Goal: Task Accomplishment & Management: Use online tool/utility

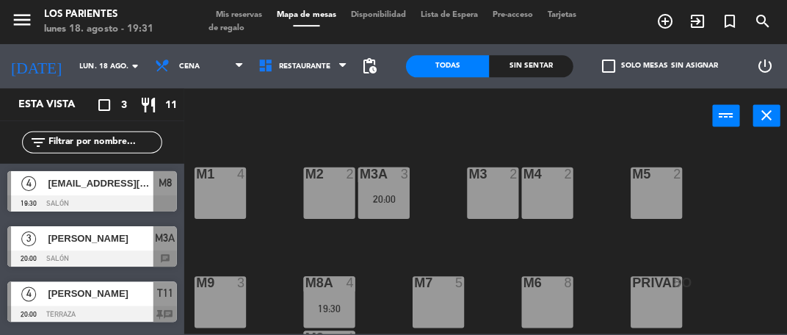
click at [494, 214] on div "M3 2" at bounding box center [491, 192] width 51 height 51
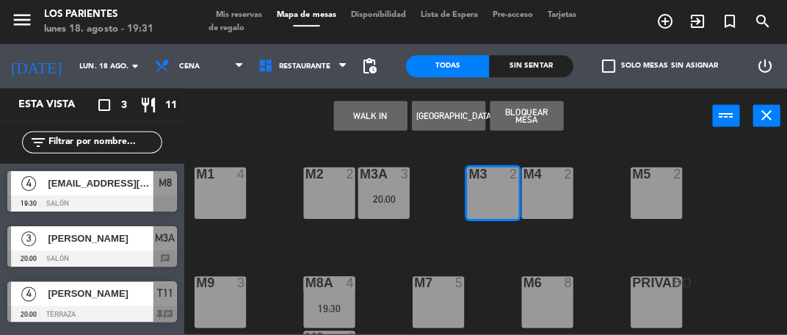
click at [382, 115] on button "WALK IN" at bounding box center [369, 115] width 73 height 29
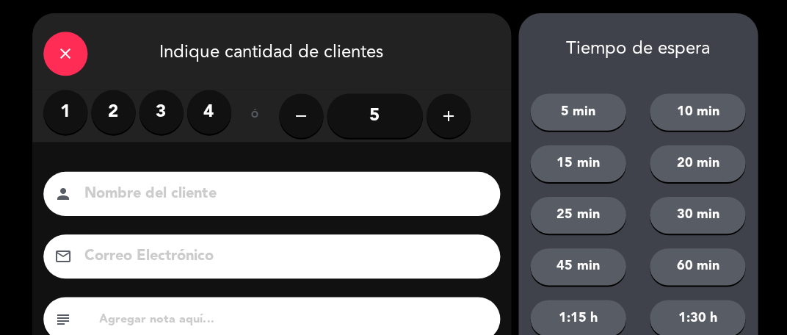
click at [114, 114] on label "2" at bounding box center [113, 113] width 44 height 44
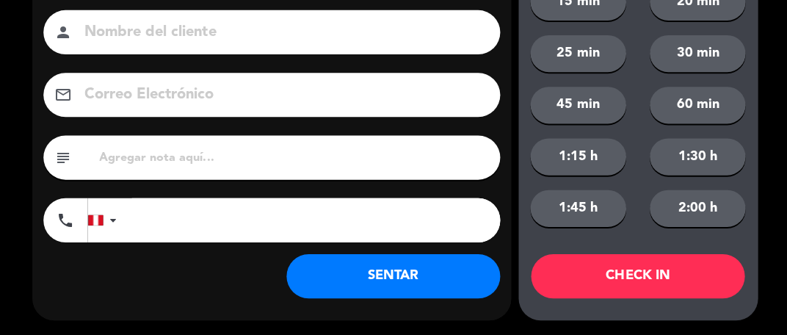
click at [409, 285] on button "SENTAR" at bounding box center [392, 276] width 213 height 44
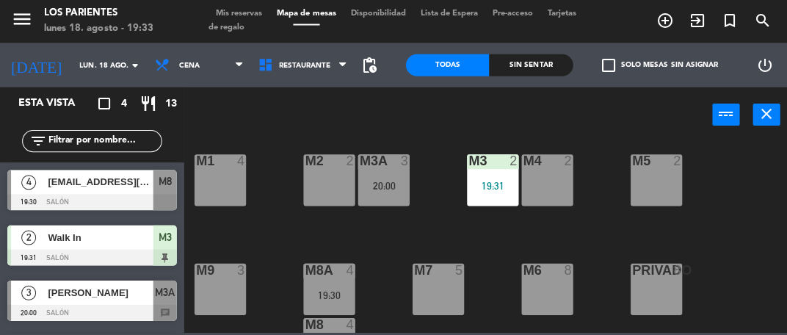
scroll to position [5, 0]
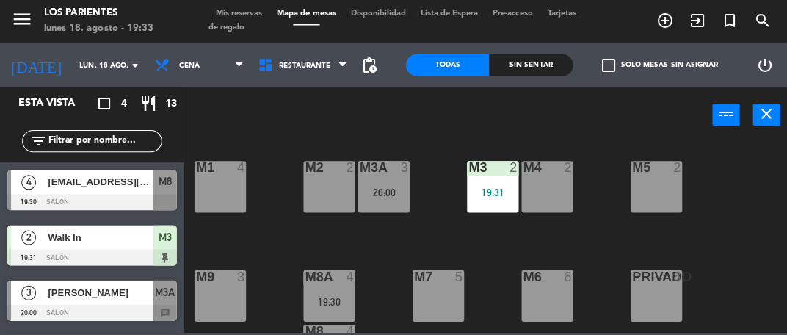
click at [214, 192] on div "M1 4" at bounding box center [219, 187] width 51 height 51
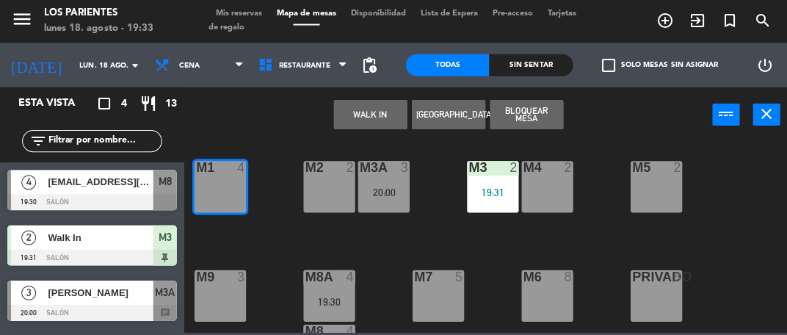
click at [464, 118] on button "[GEOGRAPHIC_DATA]" at bounding box center [447, 115] width 73 height 29
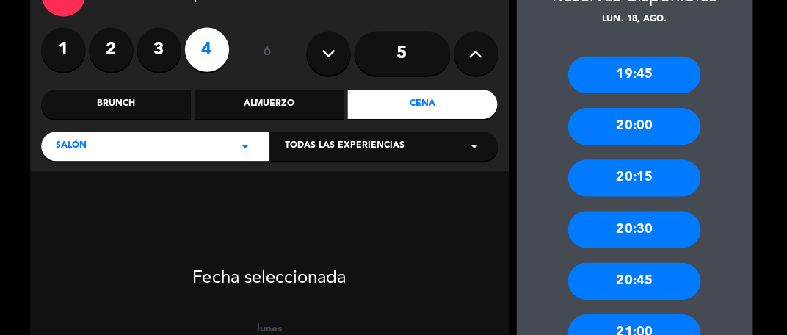
scroll to position [154, 0]
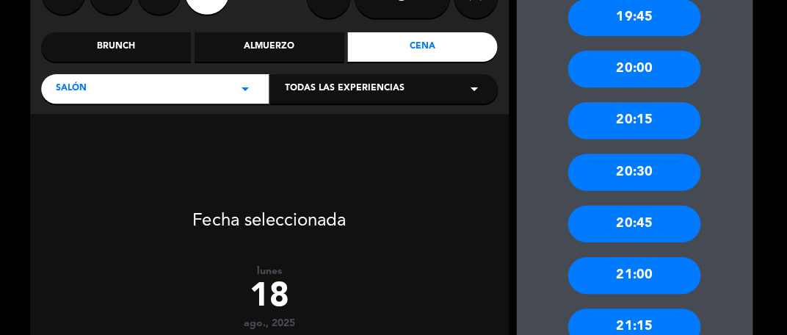
click at [646, 70] on div "20:00" at bounding box center [632, 69] width 132 height 37
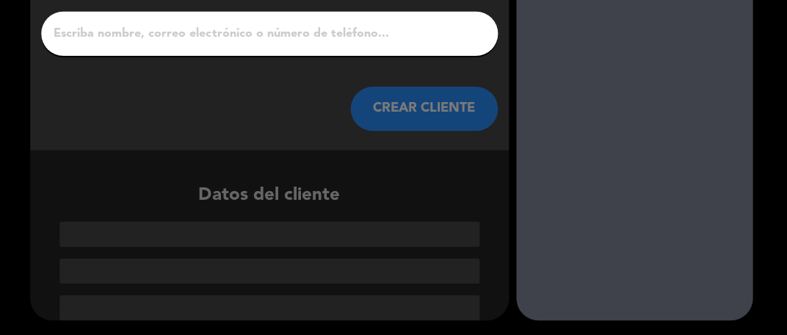
scroll to position [69, 0]
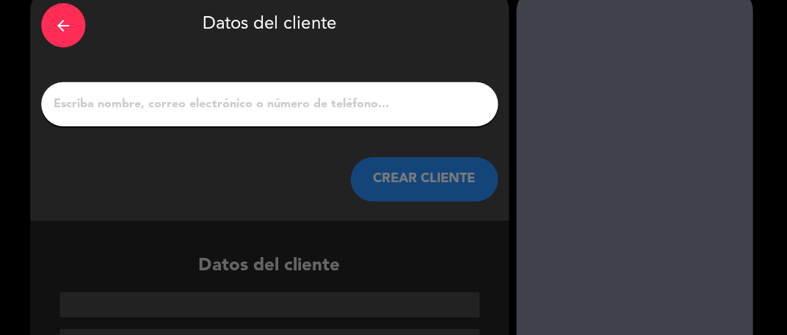
click at [285, 98] on input "1" at bounding box center [268, 105] width 433 height 21
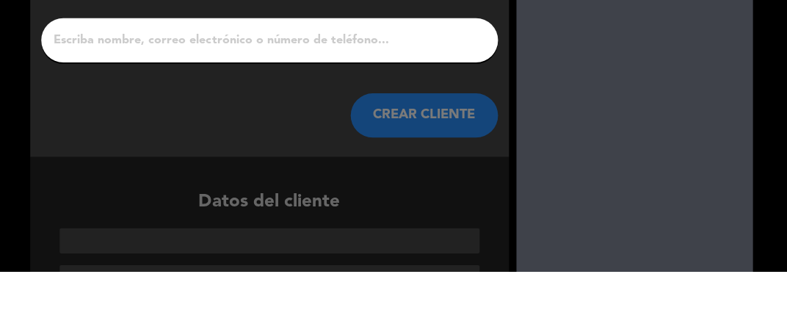
type input "C"
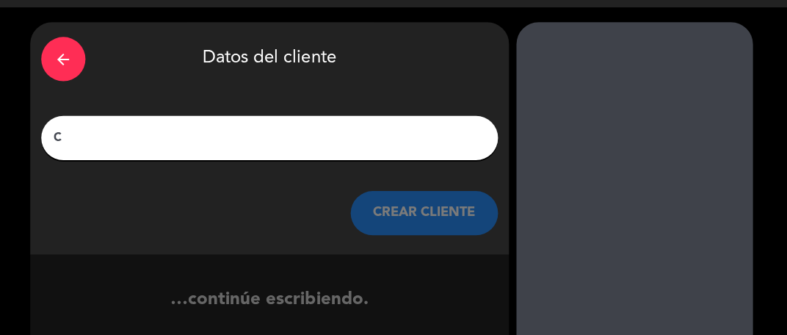
click at [71, 71] on div "arrow_back" at bounding box center [63, 60] width 44 height 44
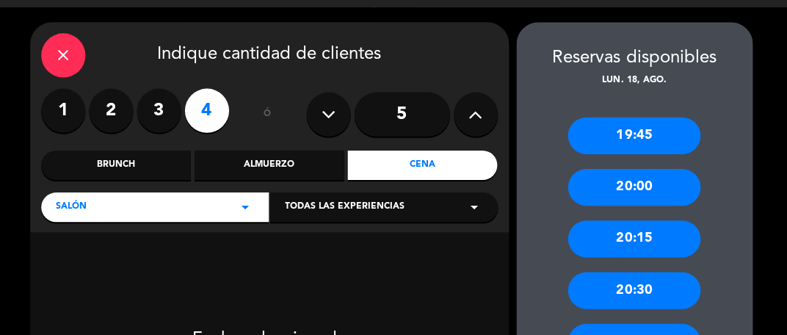
click at [64, 54] on icon "close" at bounding box center [63, 57] width 18 height 18
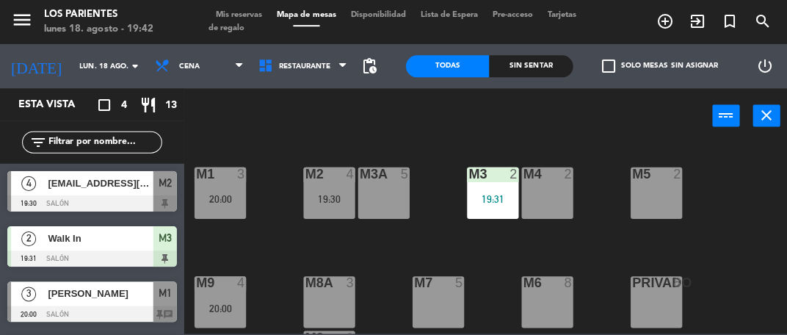
click at [329, 206] on div "M2 4 19:30" at bounding box center [328, 192] width 51 height 51
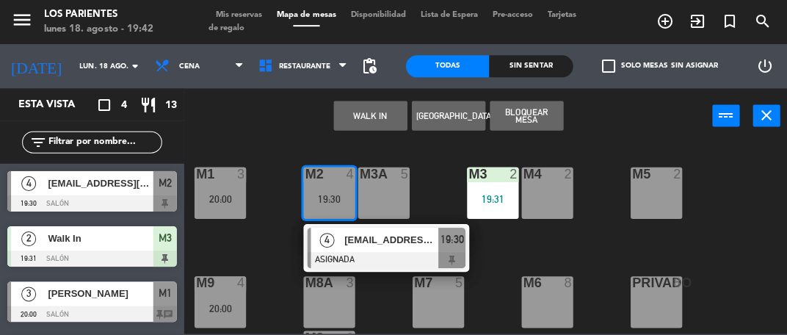
click at [89, 191] on div "[EMAIL_ADDRESS][DOMAIN_NAME]" at bounding box center [99, 182] width 107 height 24
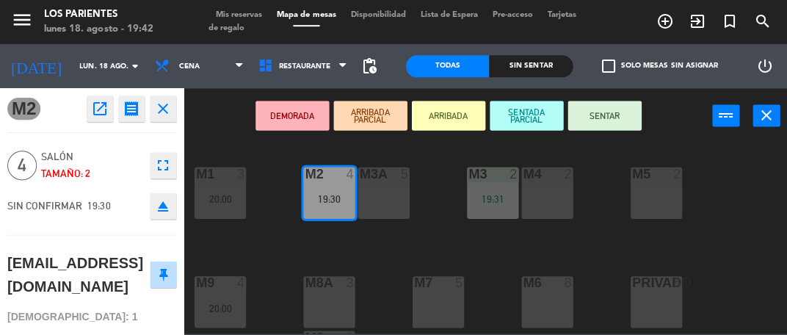
click at [605, 109] on button "SENTAR" at bounding box center [602, 115] width 73 height 29
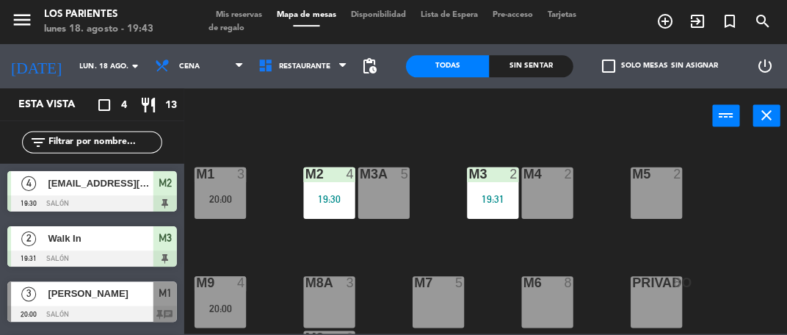
click at [317, 188] on div "M2 4 19:30" at bounding box center [328, 192] width 51 height 51
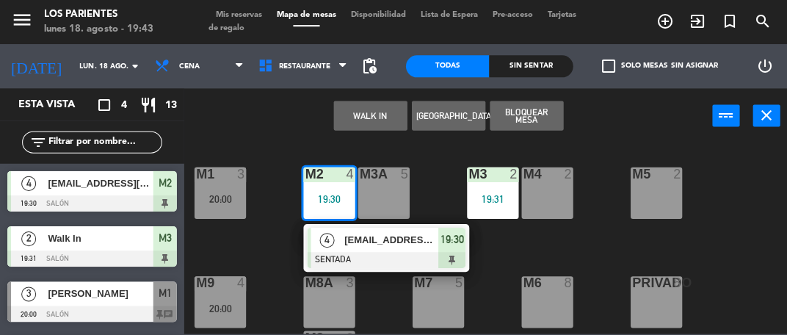
click at [100, 203] on div at bounding box center [91, 203] width 169 height 16
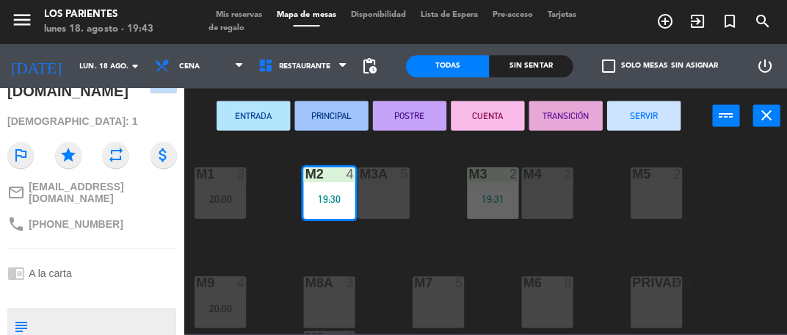
scroll to position [229, 0]
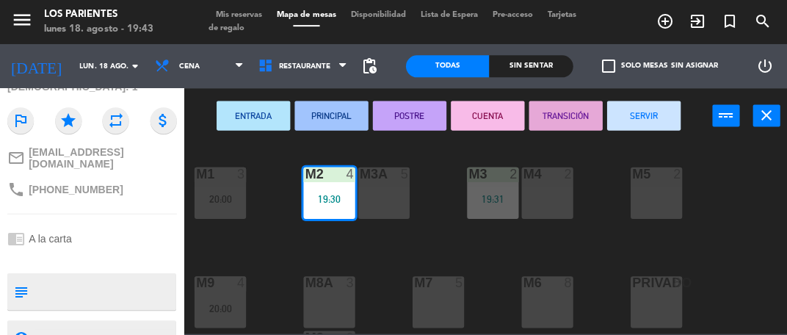
click at [763, 112] on icon "close" at bounding box center [765, 115] width 18 height 18
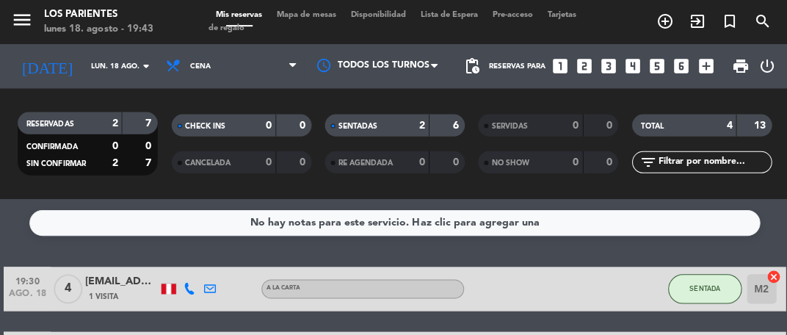
click at [319, 15] on span "Mapa de mesas" at bounding box center [305, 15] width 73 height 8
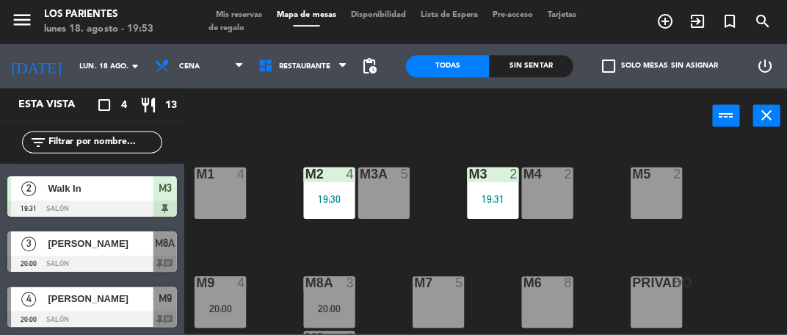
scroll to position [45, 0]
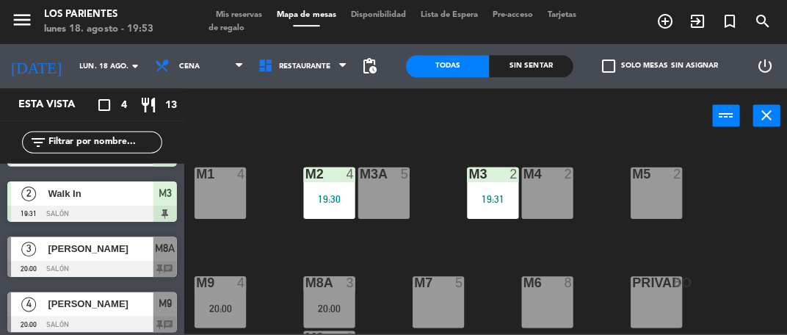
click at [102, 248] on span "[PERSON_NAME]" at bounding box center [100, 247] width 105 height 15
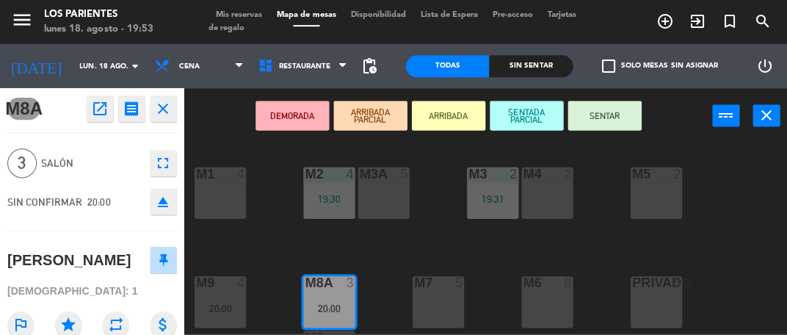
click at [608, 120] on button "SENTAR" at bounding box center [602, 115] width 73 height 29
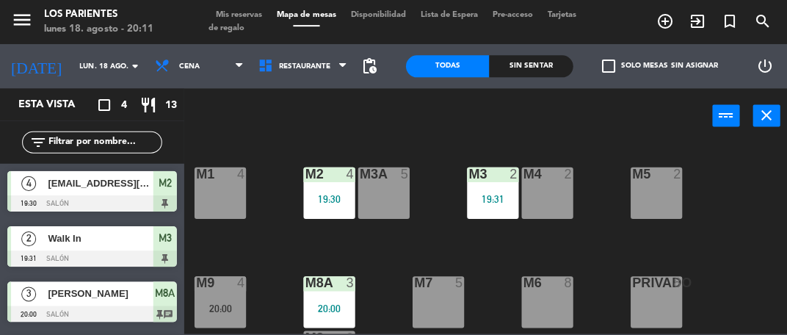
scroll to position [50, 0]
